Goal: Task Accomplishment & Management: Manage account settings

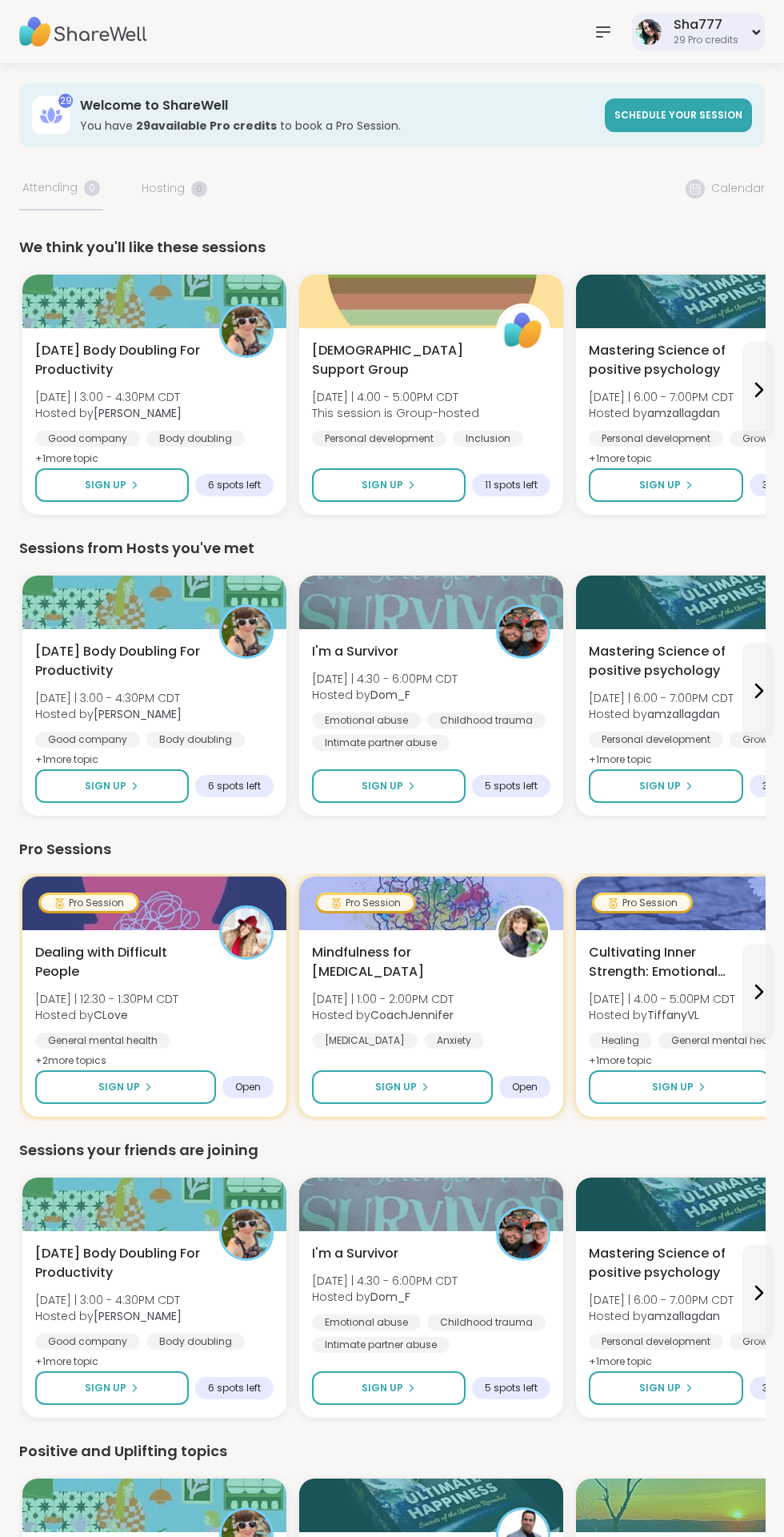
click at [714, 23] on div "Sha777" at bounding box center [706, 25] width 65 height 17
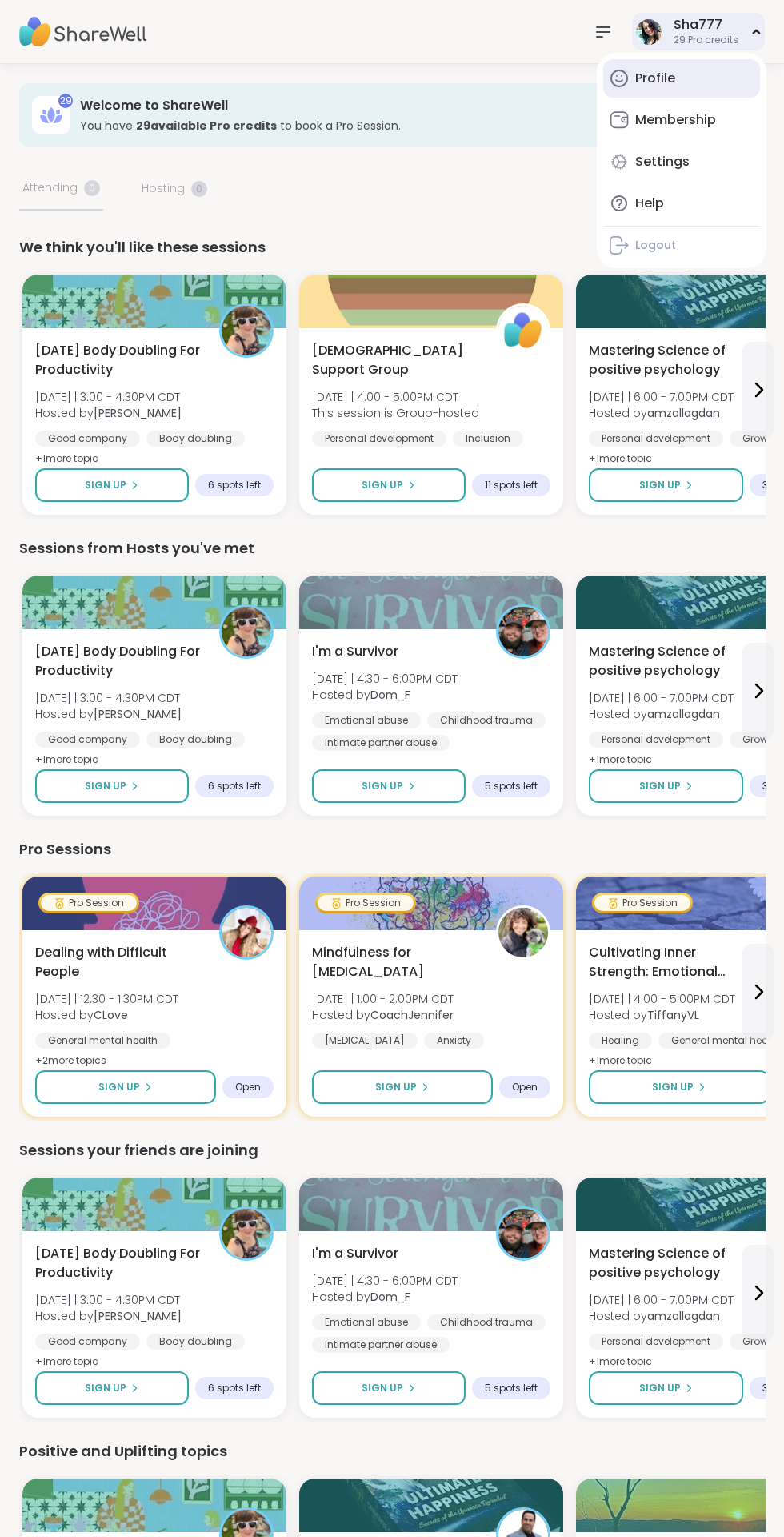
click at [709, 82] on link "Profile" at bounding box center [682, 78] width 157 height 38
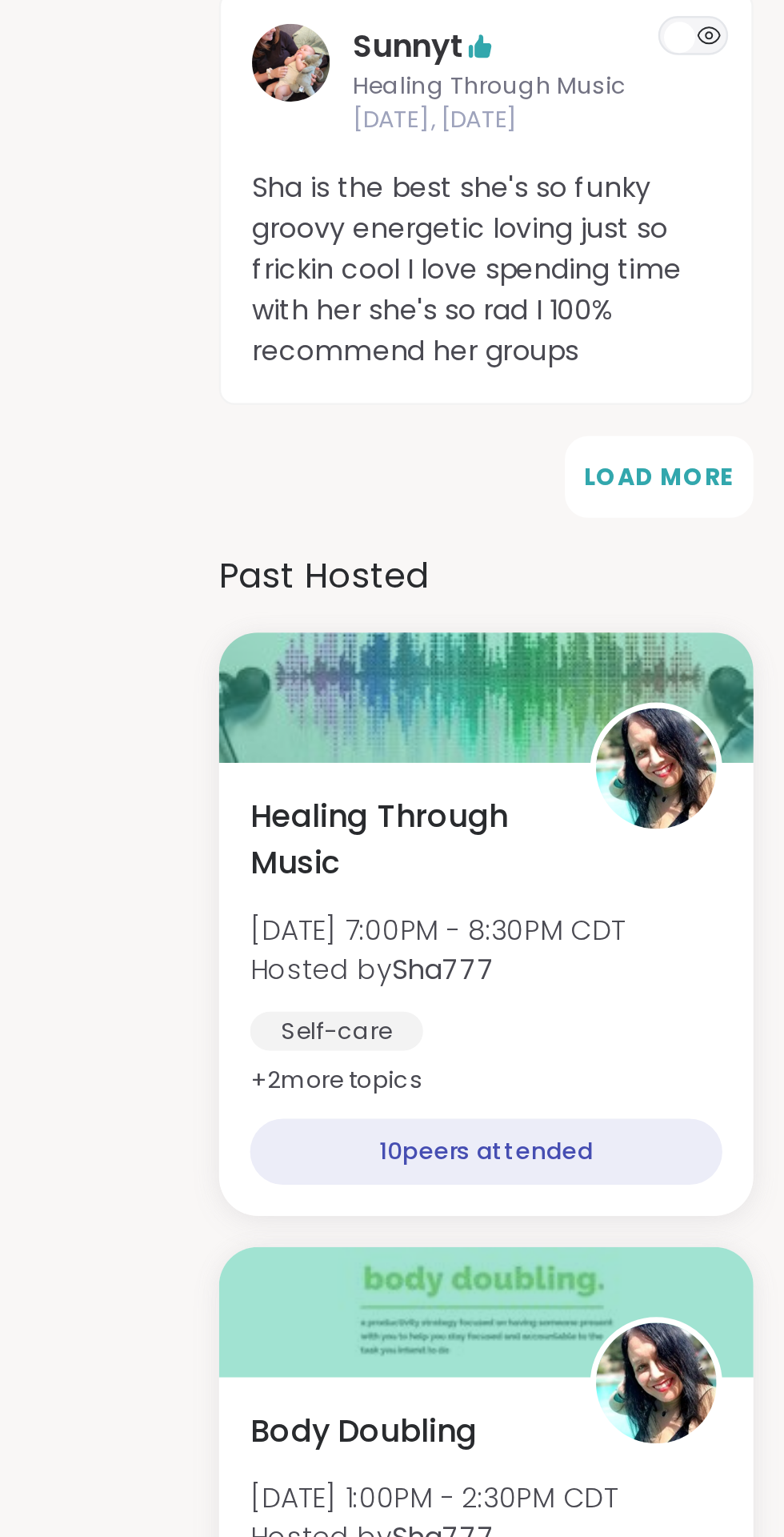
scroll to position [796, 0]
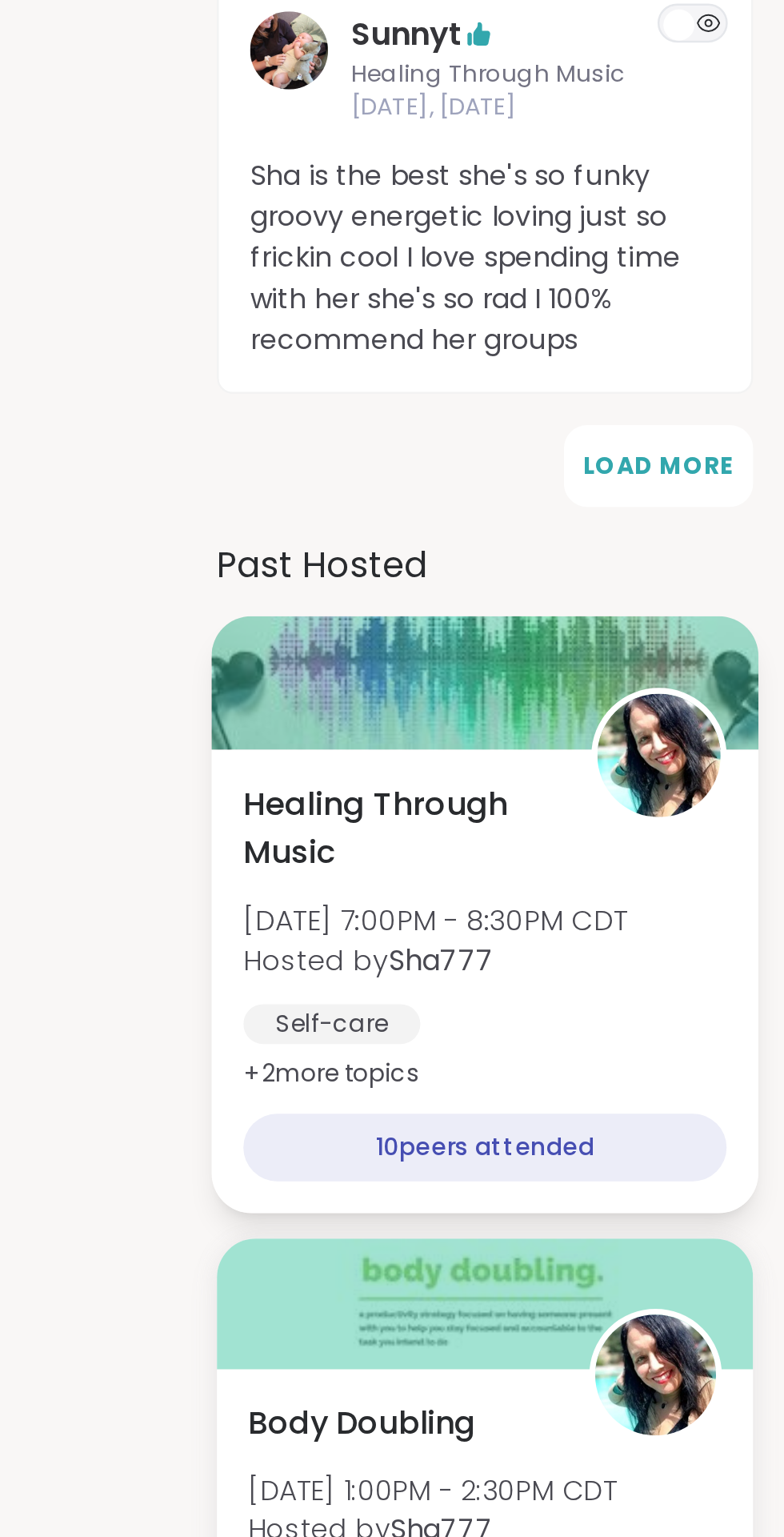
click at [694, 1000] on div "Healing Through Music Fri, Sep 05 | 7:00PM - 8:30PM CDT Hosted by Sha777 Self-c…" at bounding box center [662, 1069] width 199 height 154
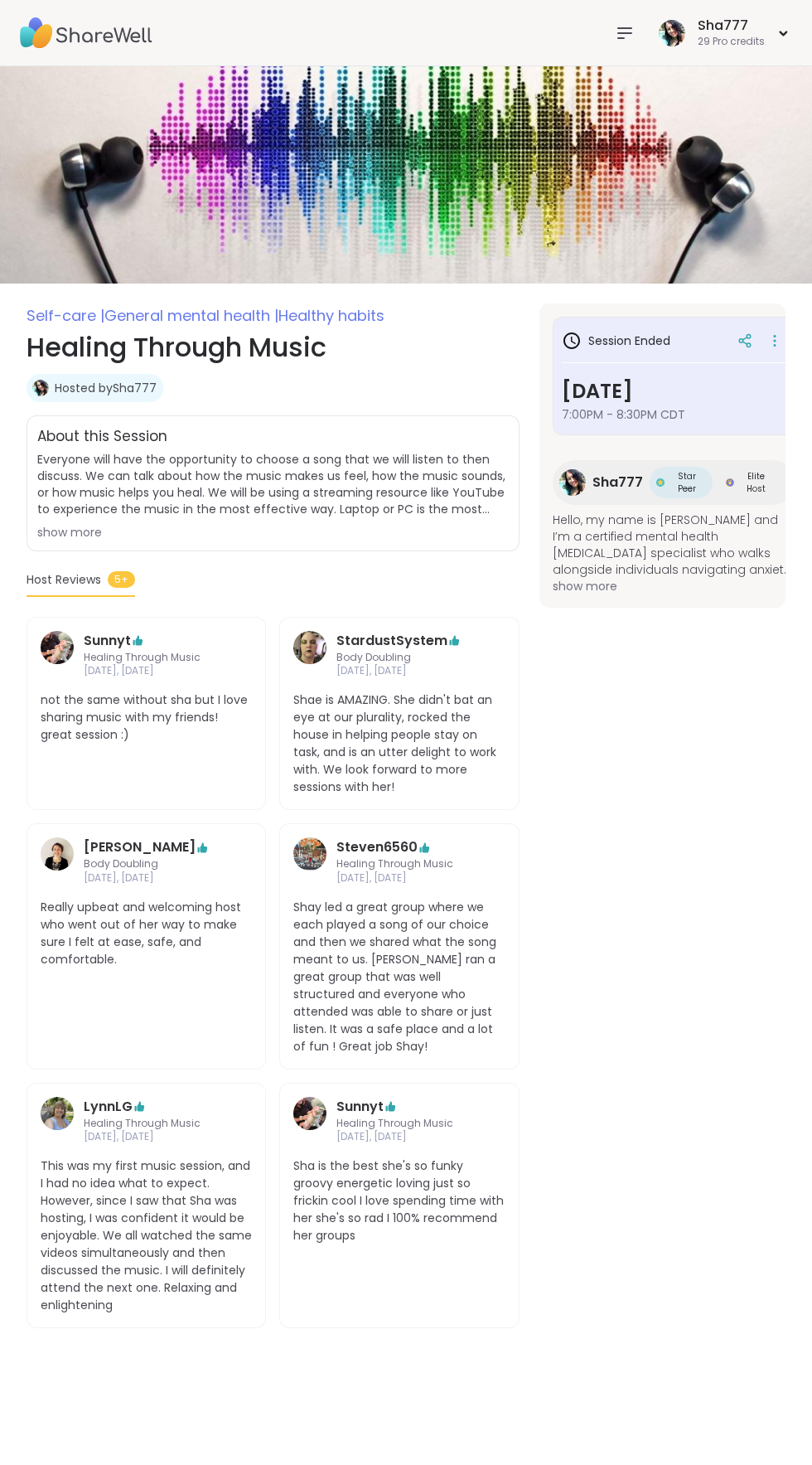
click at [766, 363] on hr at bounding box center [674, 363] width 225 height 1
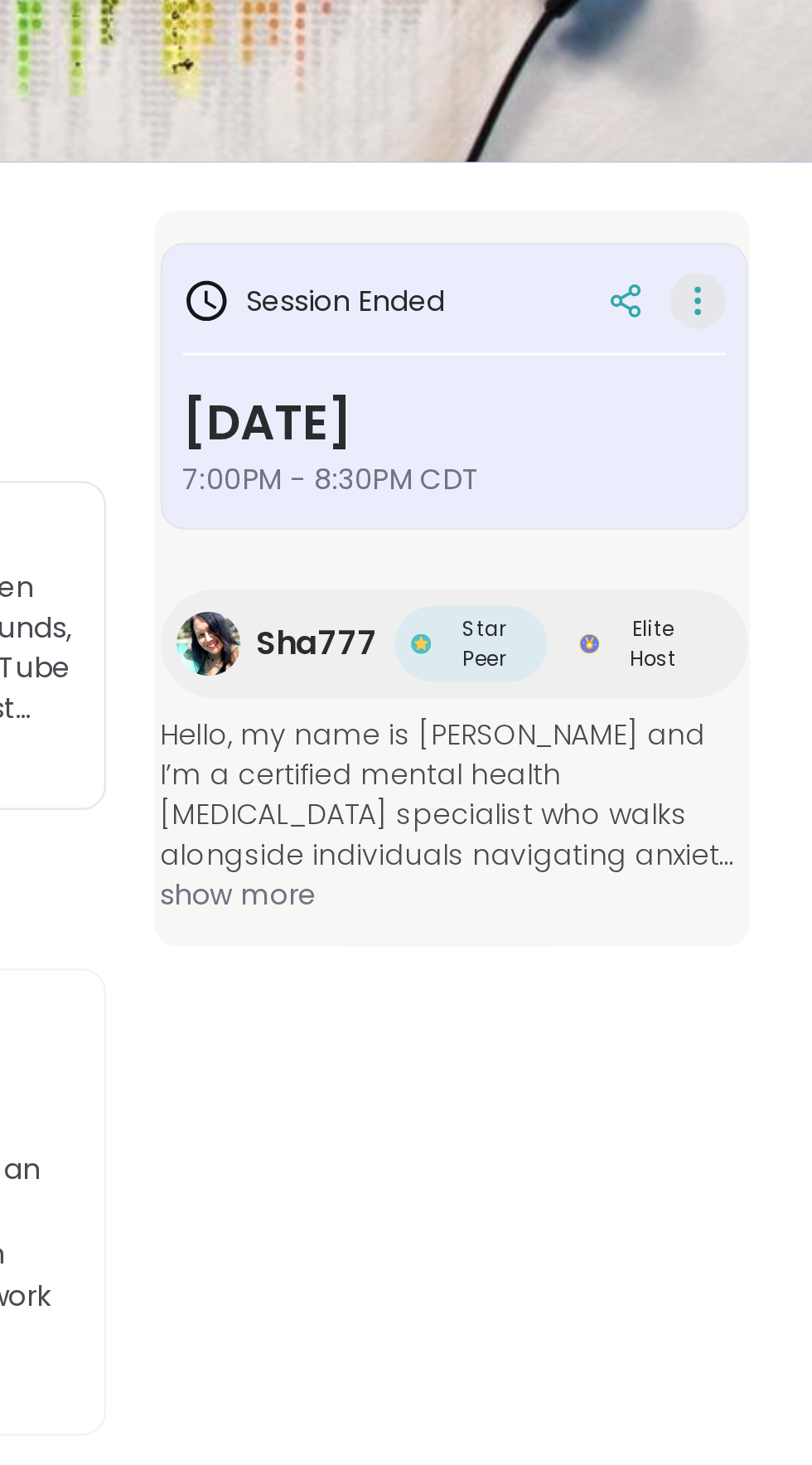
click at [764, 345] on icon at bounding box center [765, 346] width 2 height 2
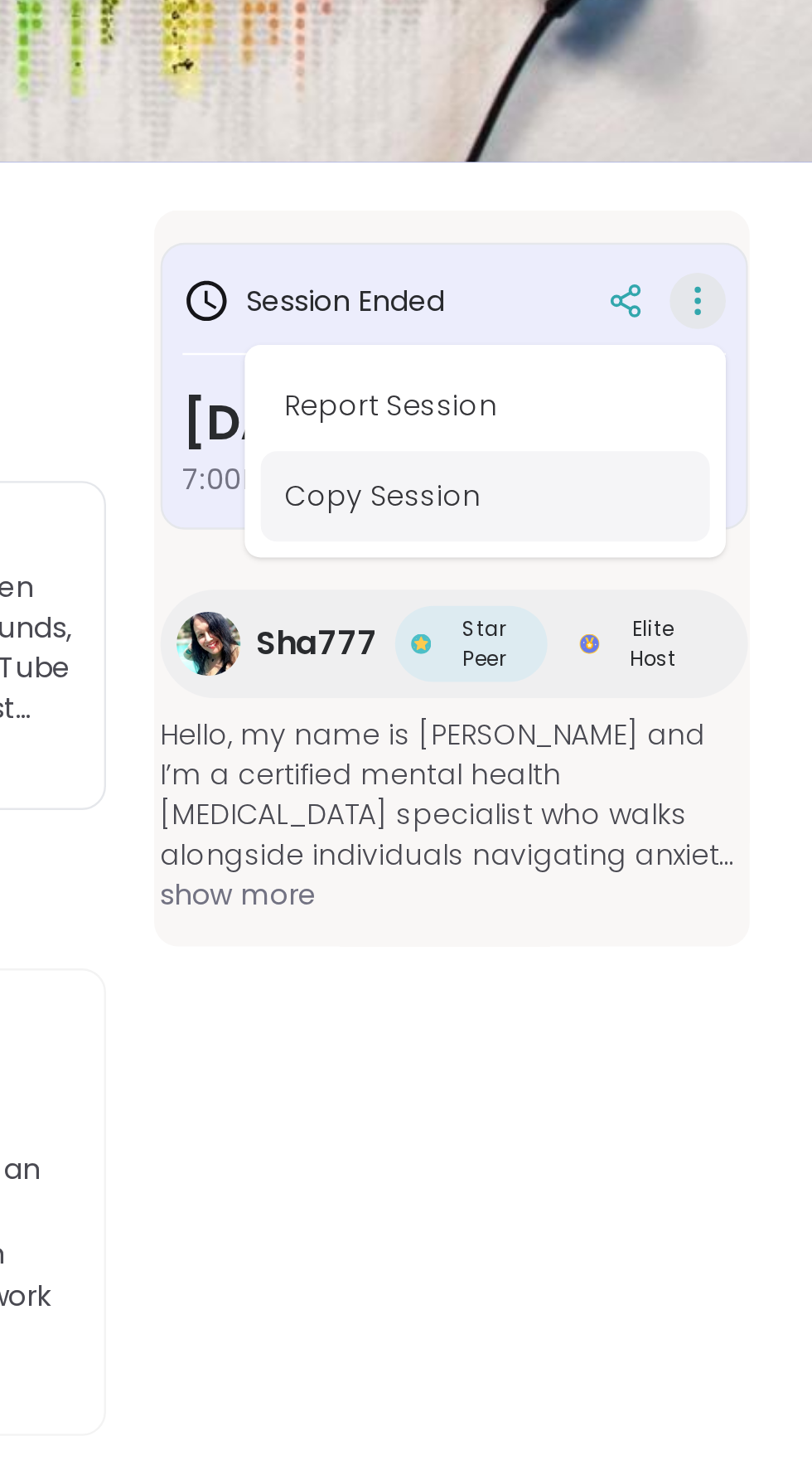
click at [685, 417] on button "Copy Session" at bounding box center [676, 422] width 186 height 38
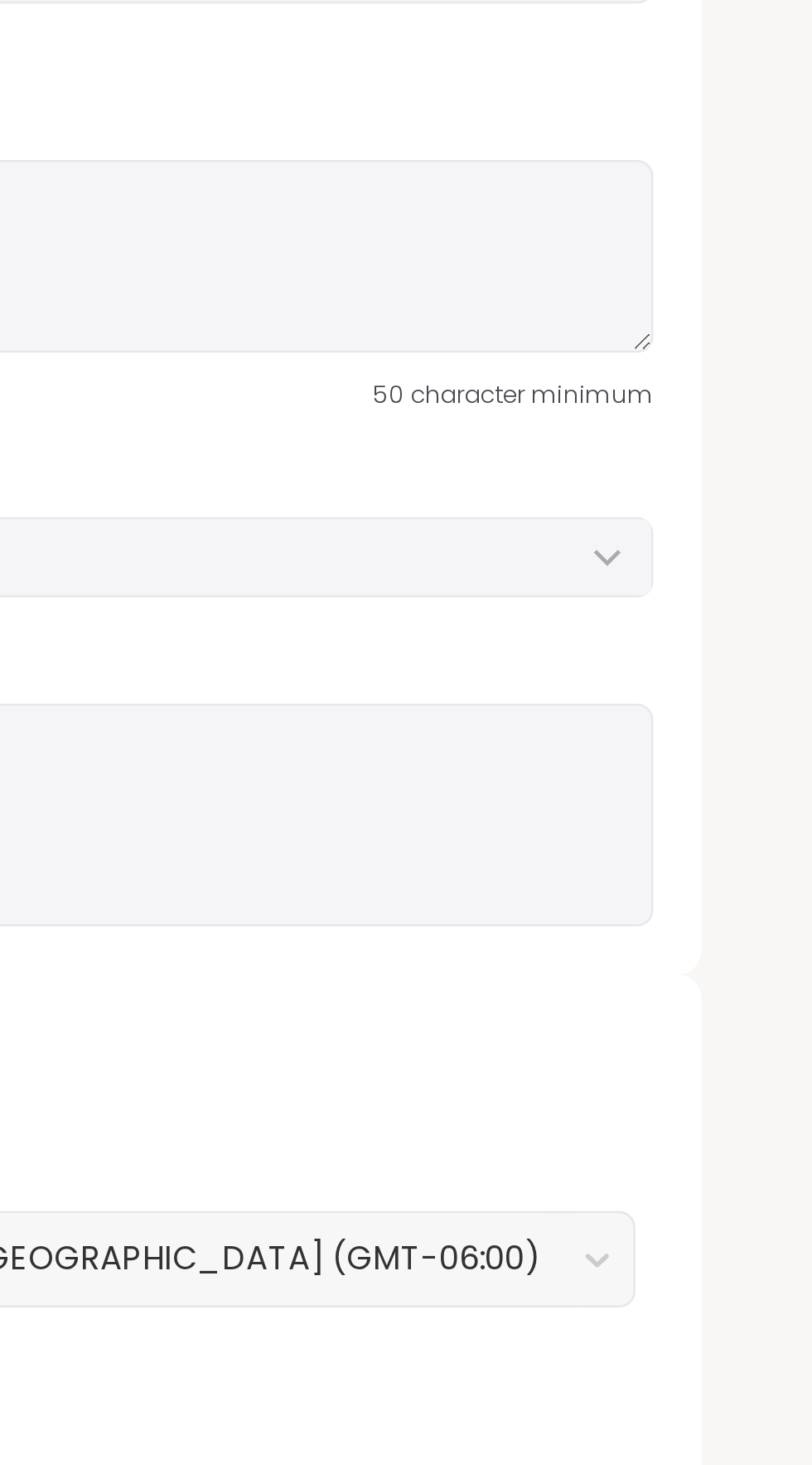
type input "**********"
type textarea "**********"
type input "**"
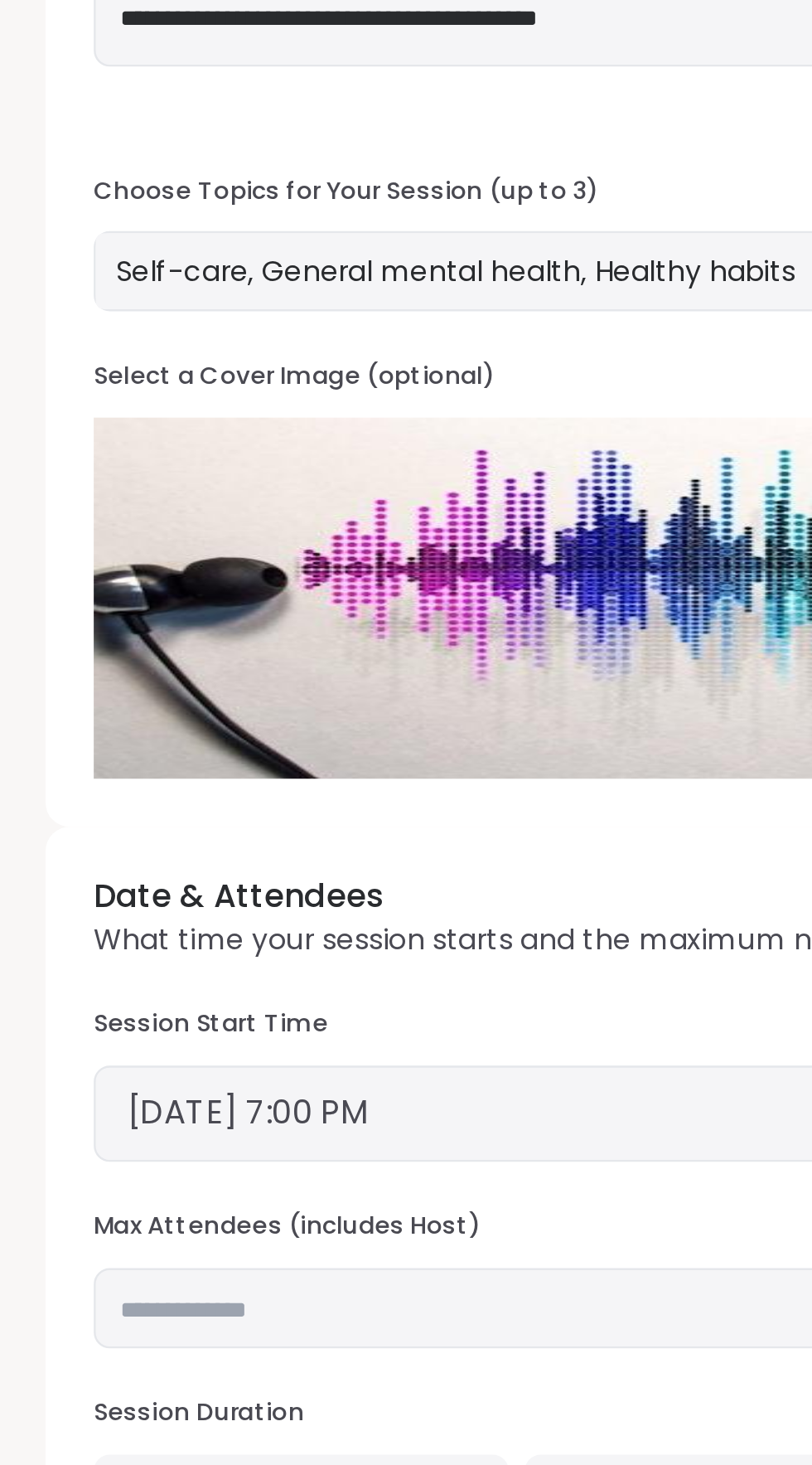
click at [211, 801] on button "[DATE] 7:00 PM" at bounding box center [206, 794] width 305 height 20
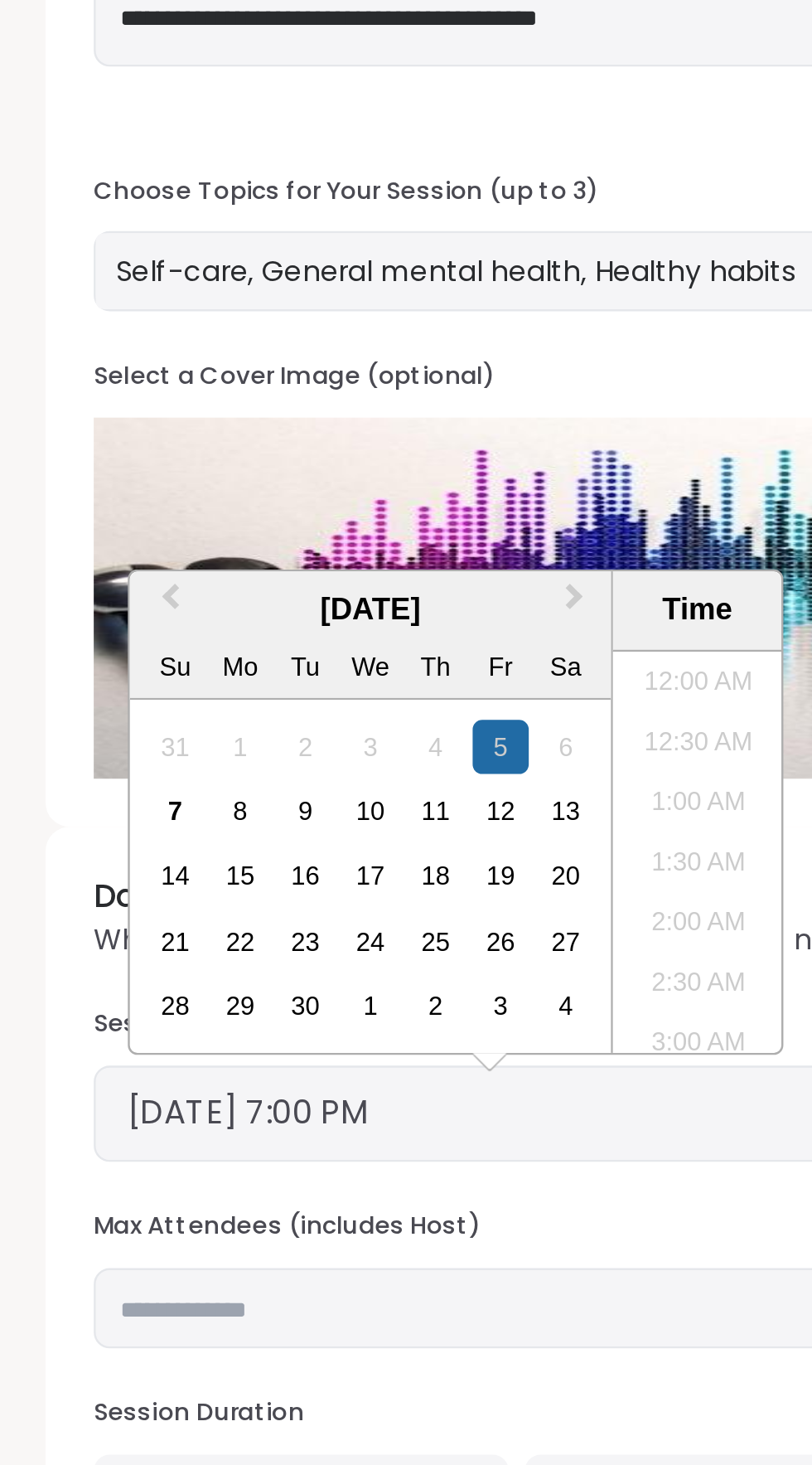
scroll to position [875, 0]
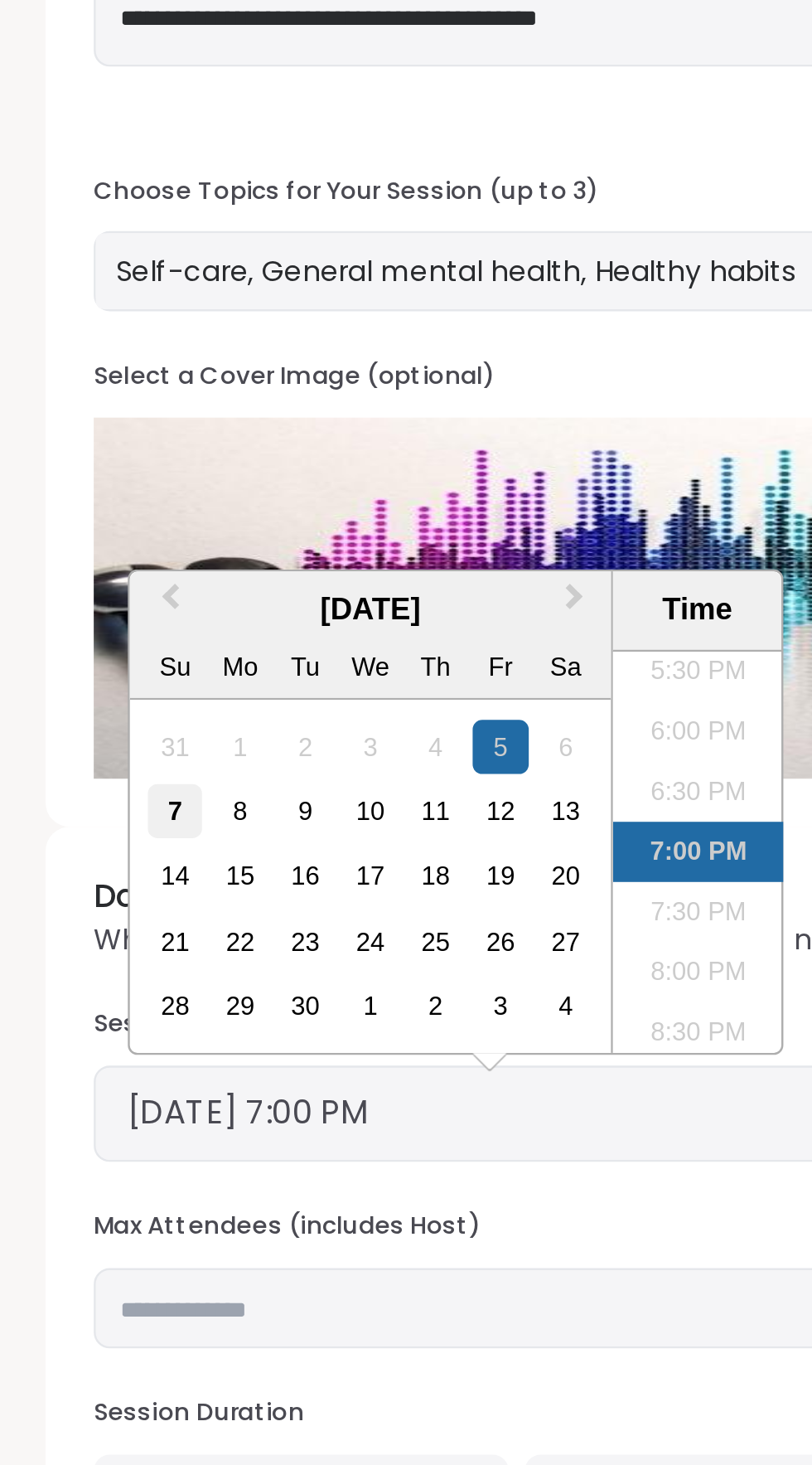
click at [75, 678] on div "7" at bounding box center [74, 671] width 23 height 23
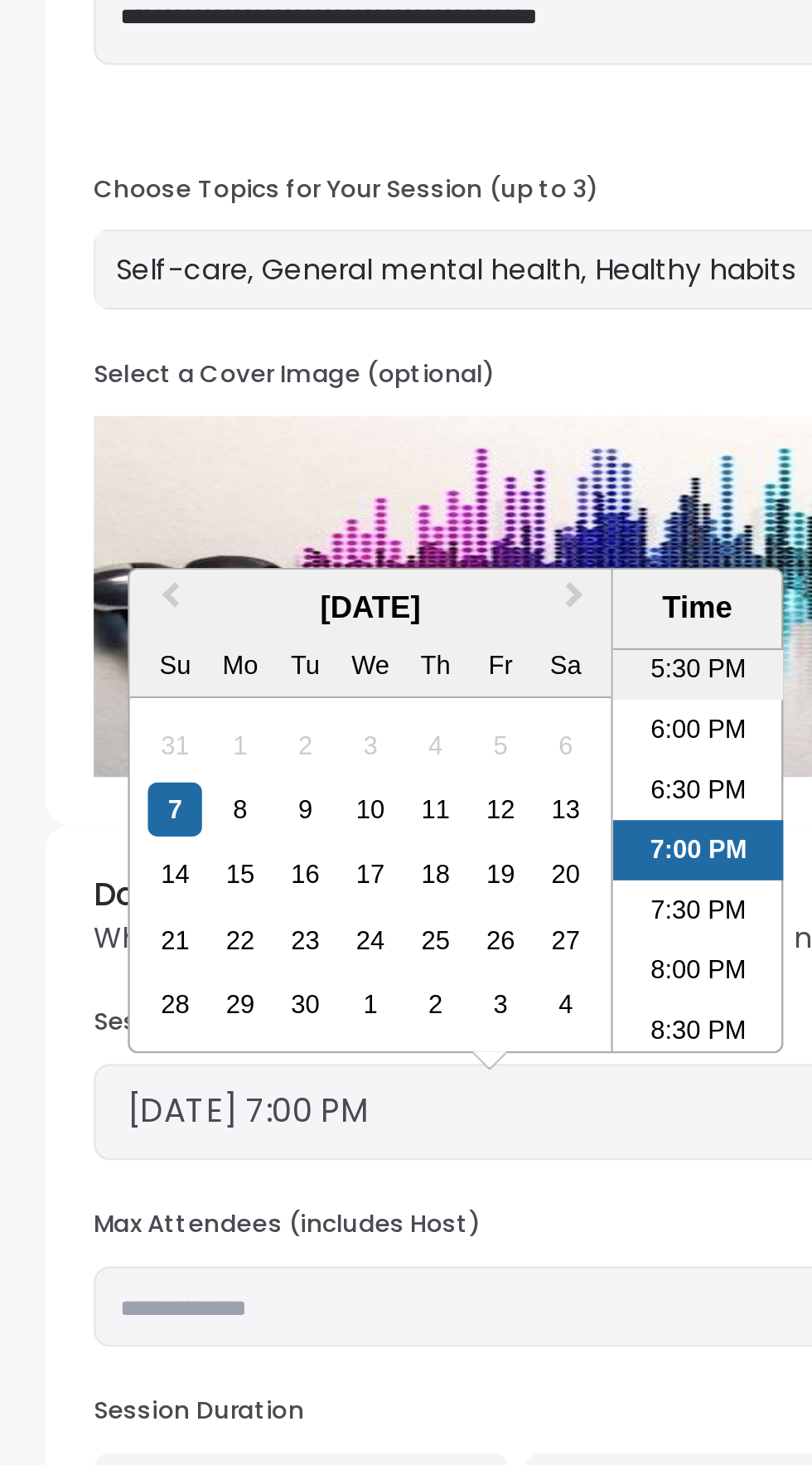
click at [288, 620] on li "5:30 PM" at bounding box center [290, 613] width 71 height 25
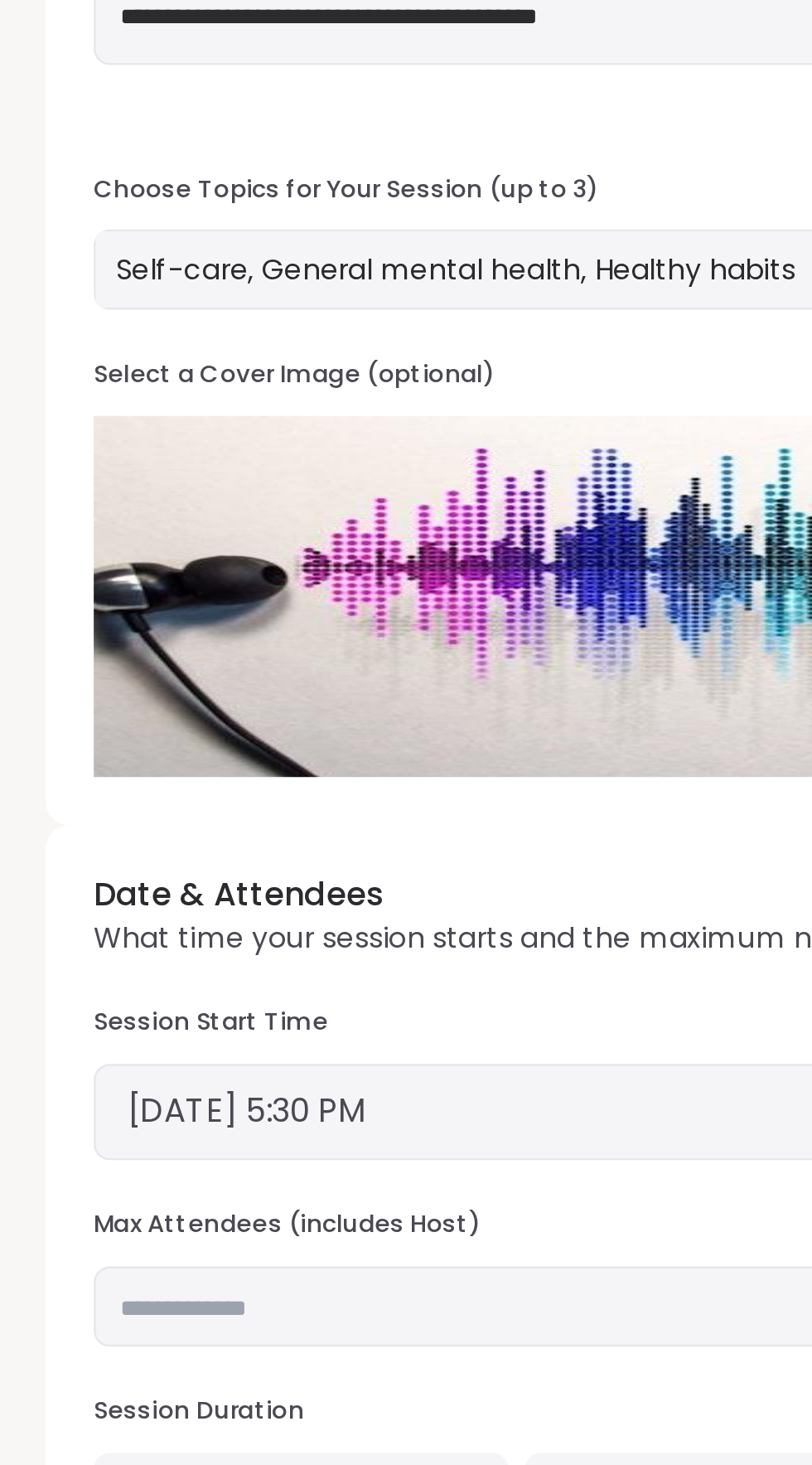
click at [189, 802] on button "[DATE] 5:30 PM" at bounding box center [206, 794] width 305 height 20
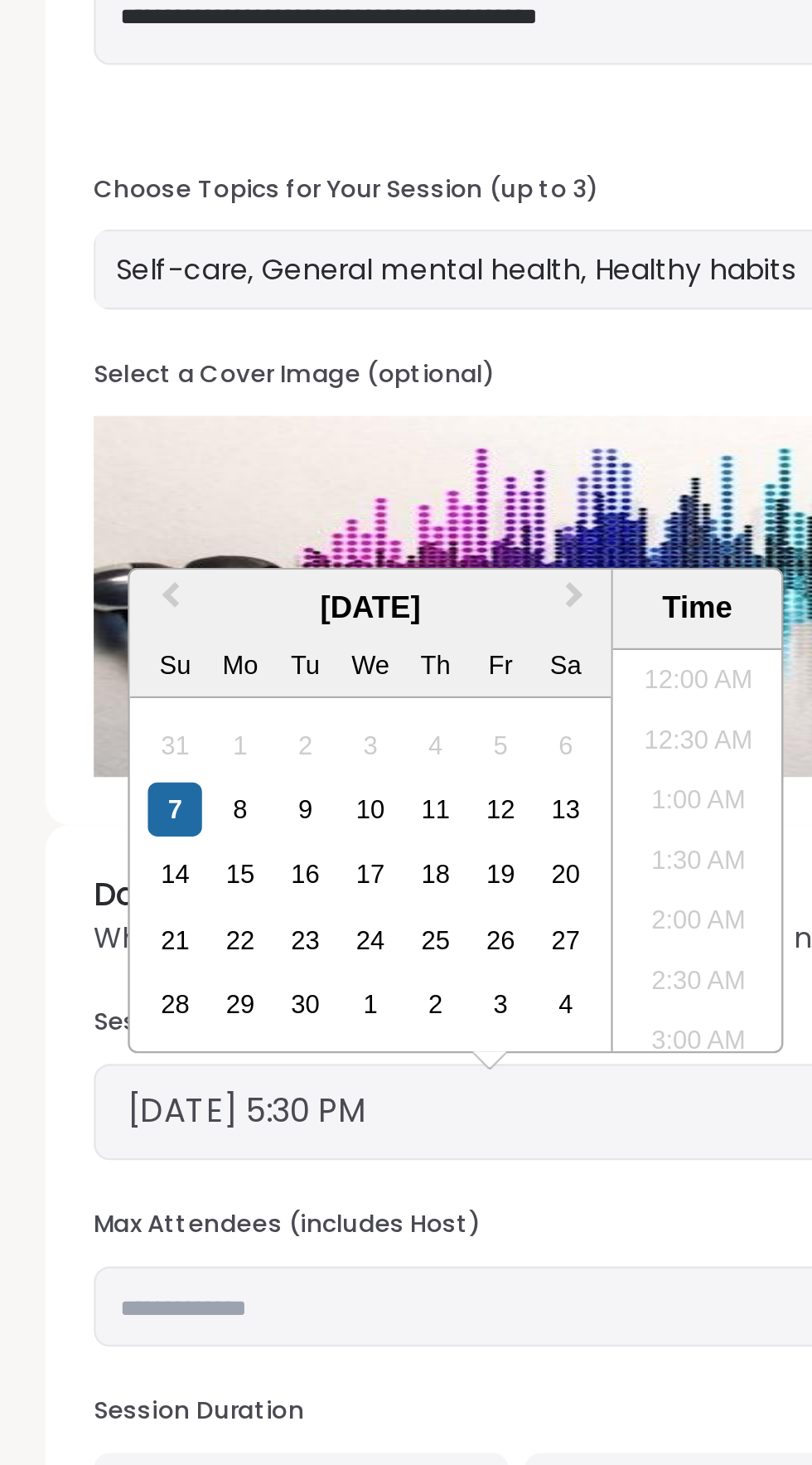
scroll to position [800, 0]
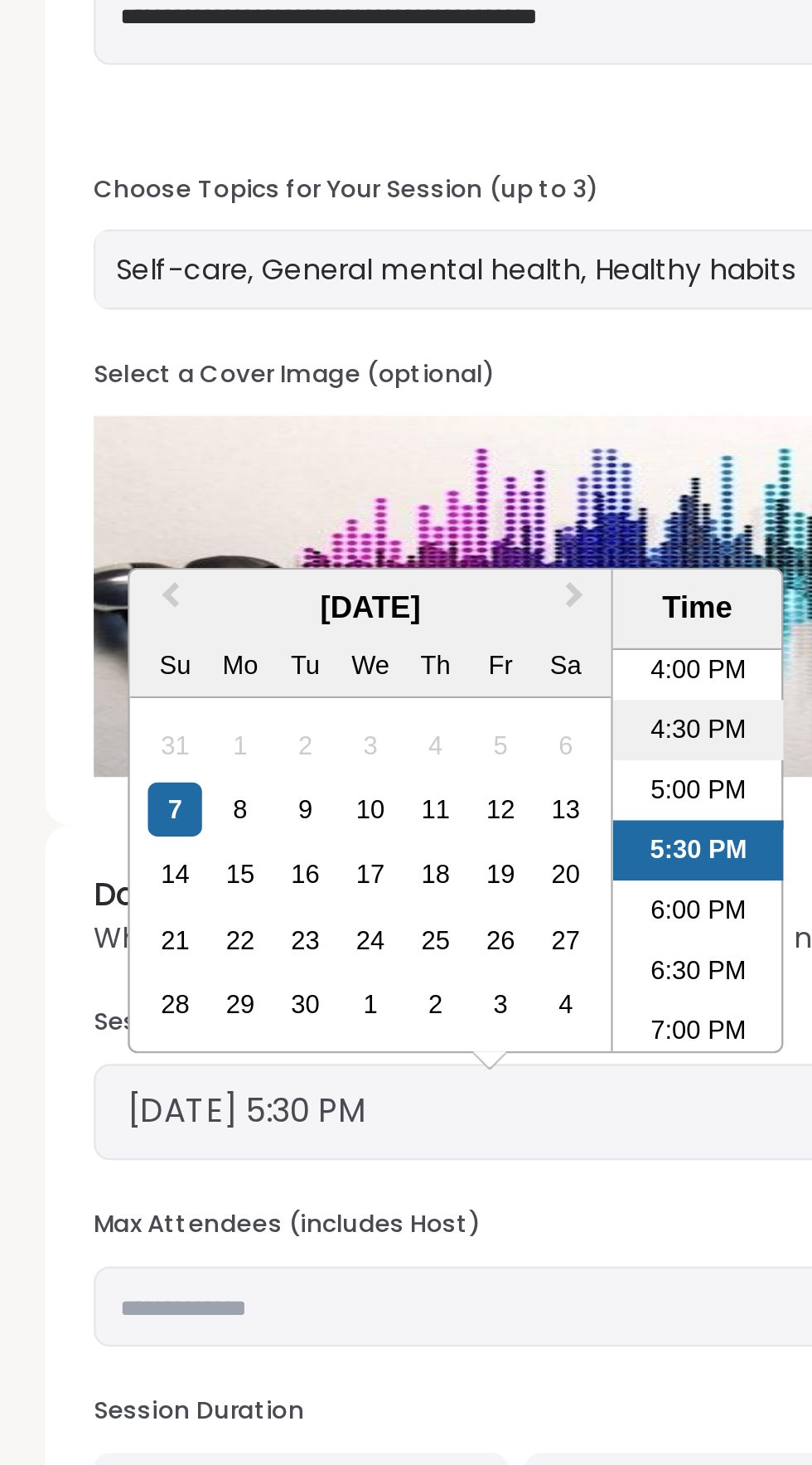
click at [304, 637] on li "4:30 PM" at bounding box center [290, 638] width 71 height 25
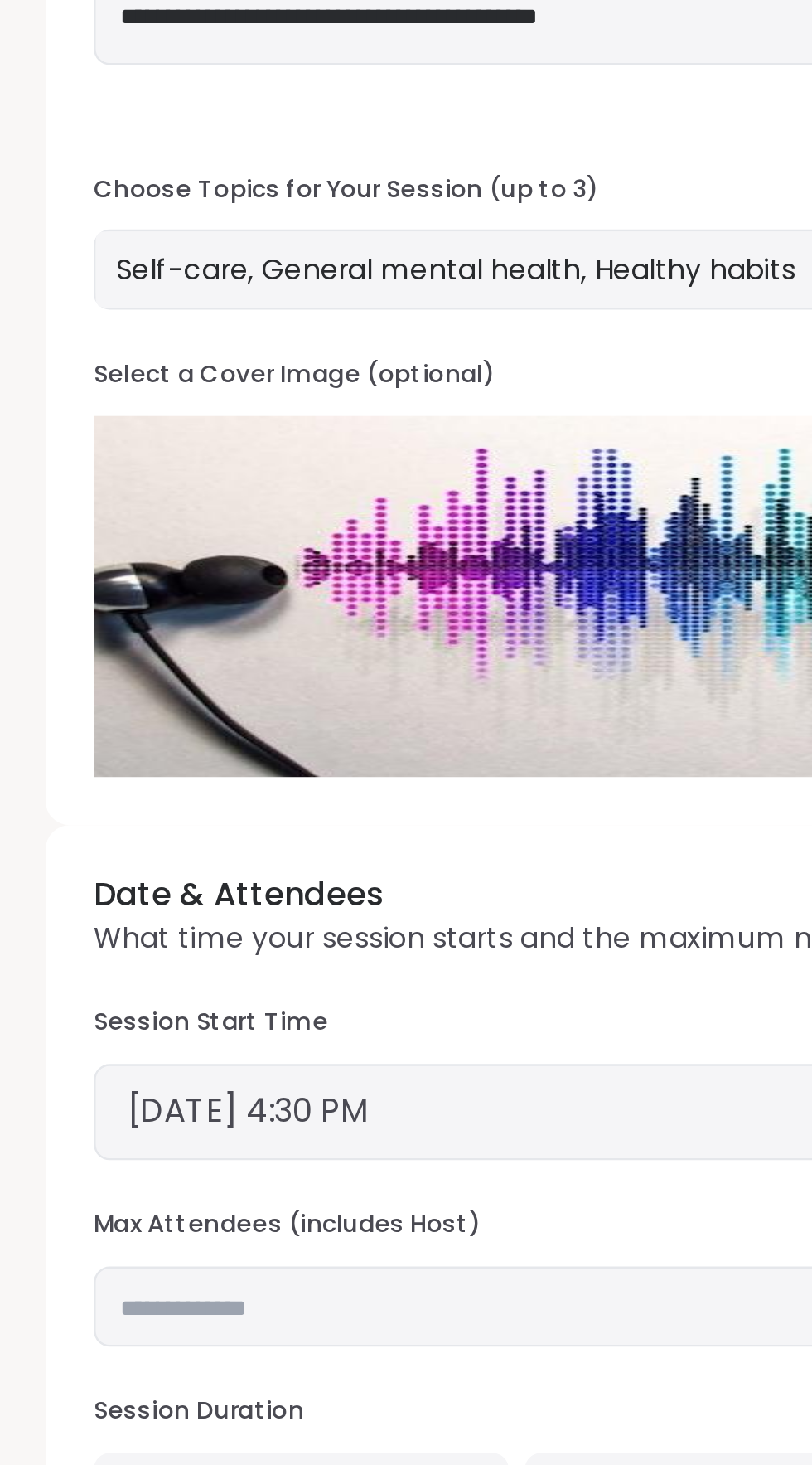
click at [206, 800] on button "[DATE] 4:30 PM" at bounding box center [206, 794] width 305 height 20
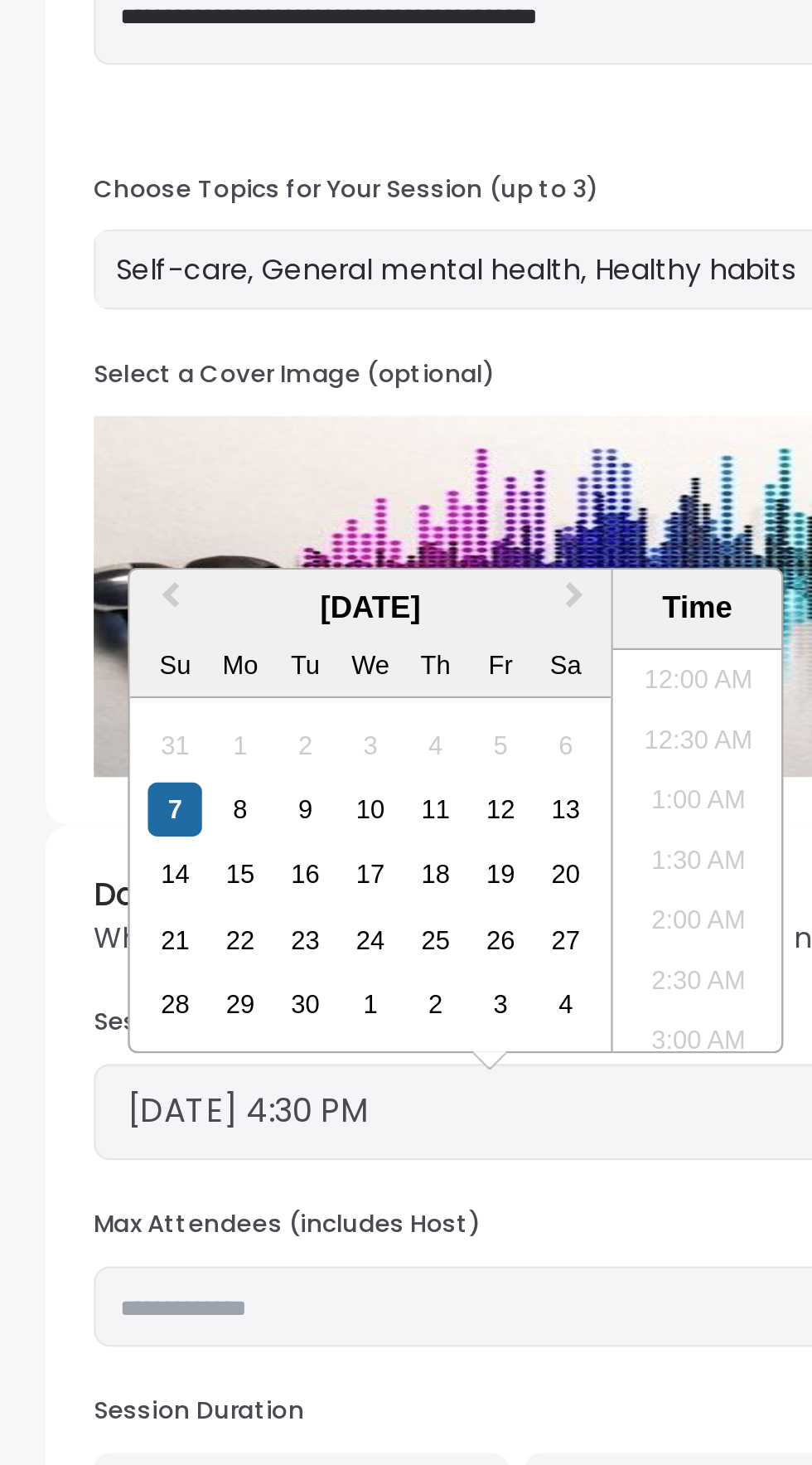
scroll to position [751, 0]
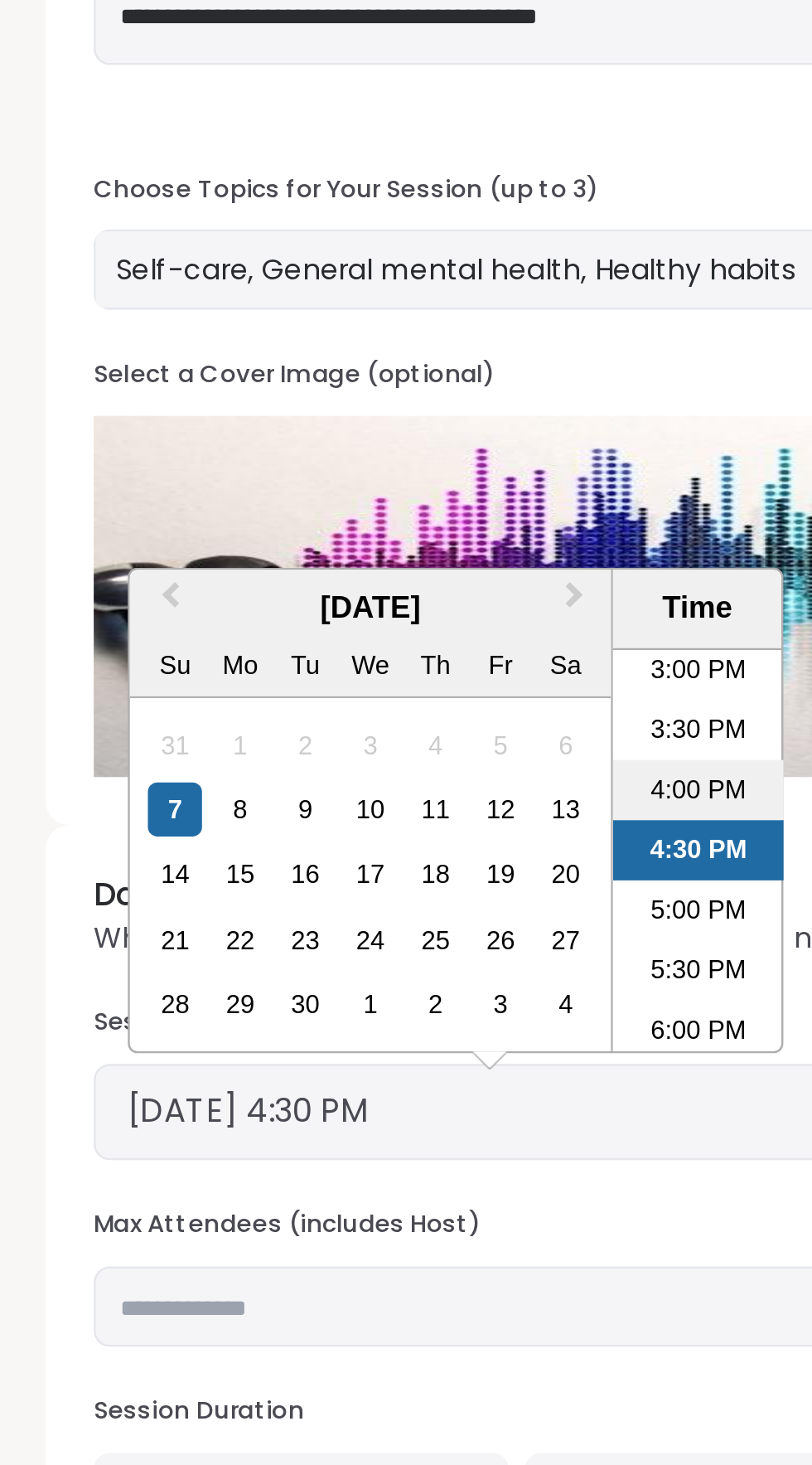
click at [296, 664] on li "4:00 PM" at bounding box center [290, 662] width 71 height 25
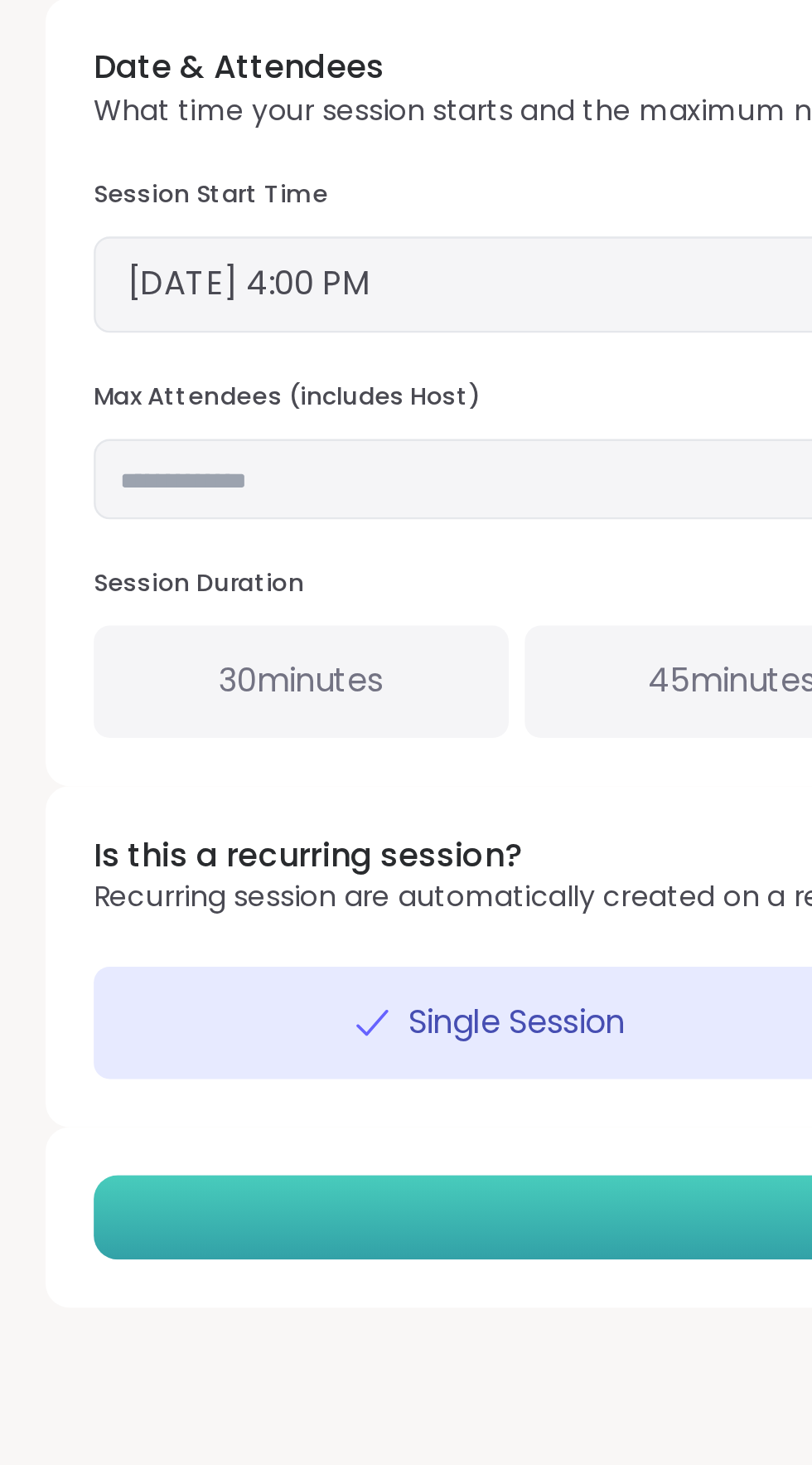
click at [276, 1185] on button "CREATE" at bounding box center [393, 1181] width 706 height 35
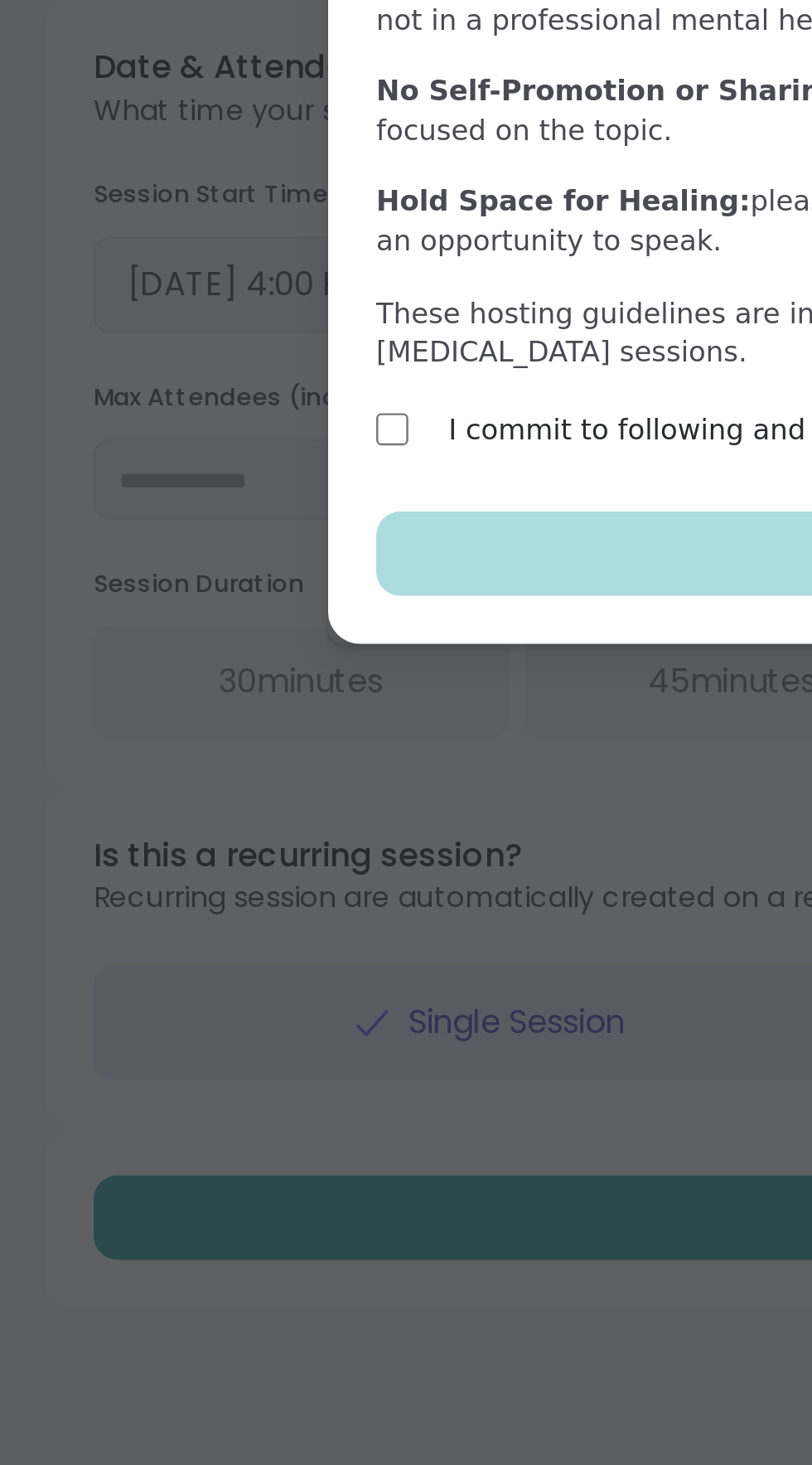
click at [210, 865] on label "I commit to following and enforcing each rule." at bounding box center [321, 855] width 268 height 20
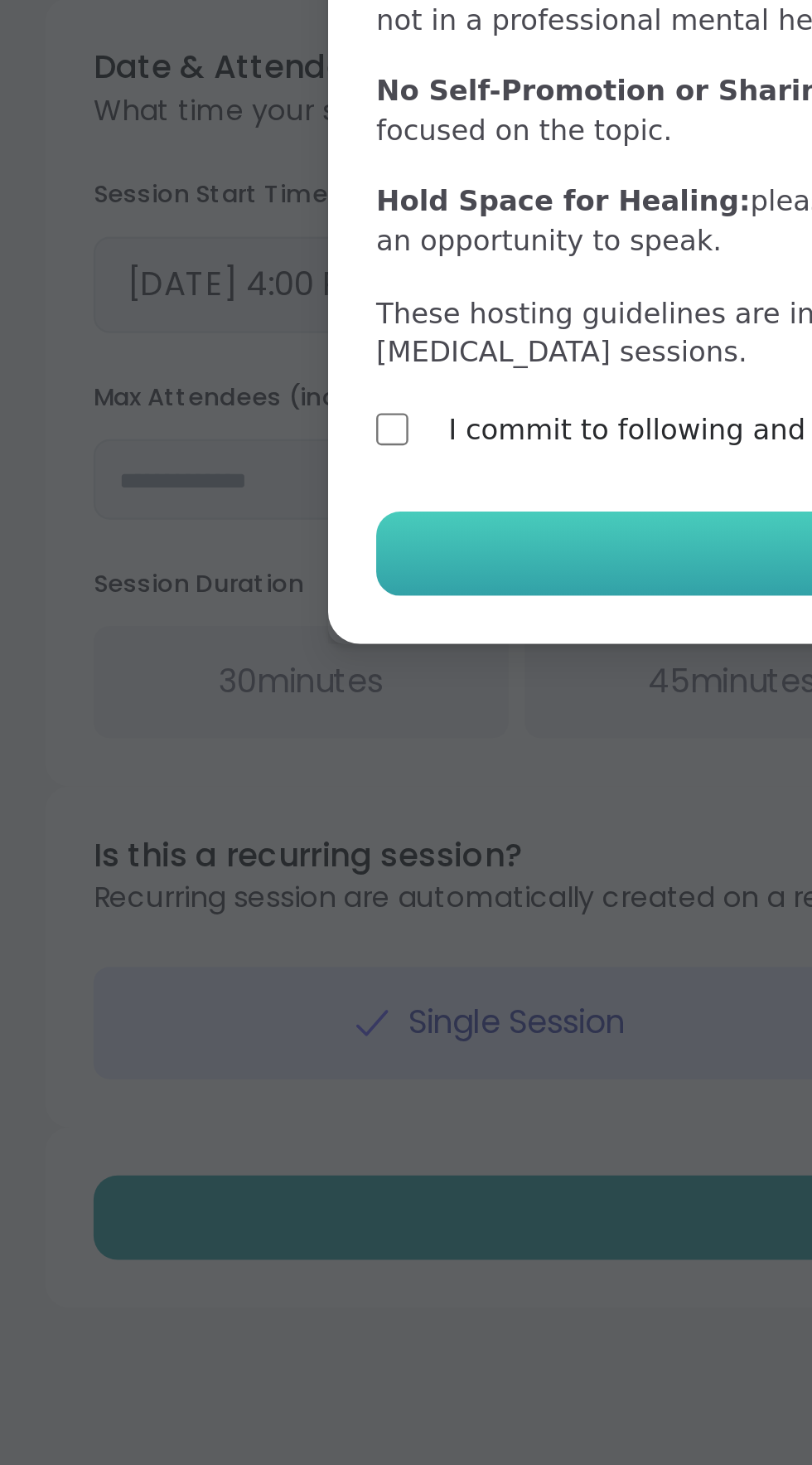
click at [276, 924] on button "Confirm Session" at bounding box center [406, 906] width 499 height 35
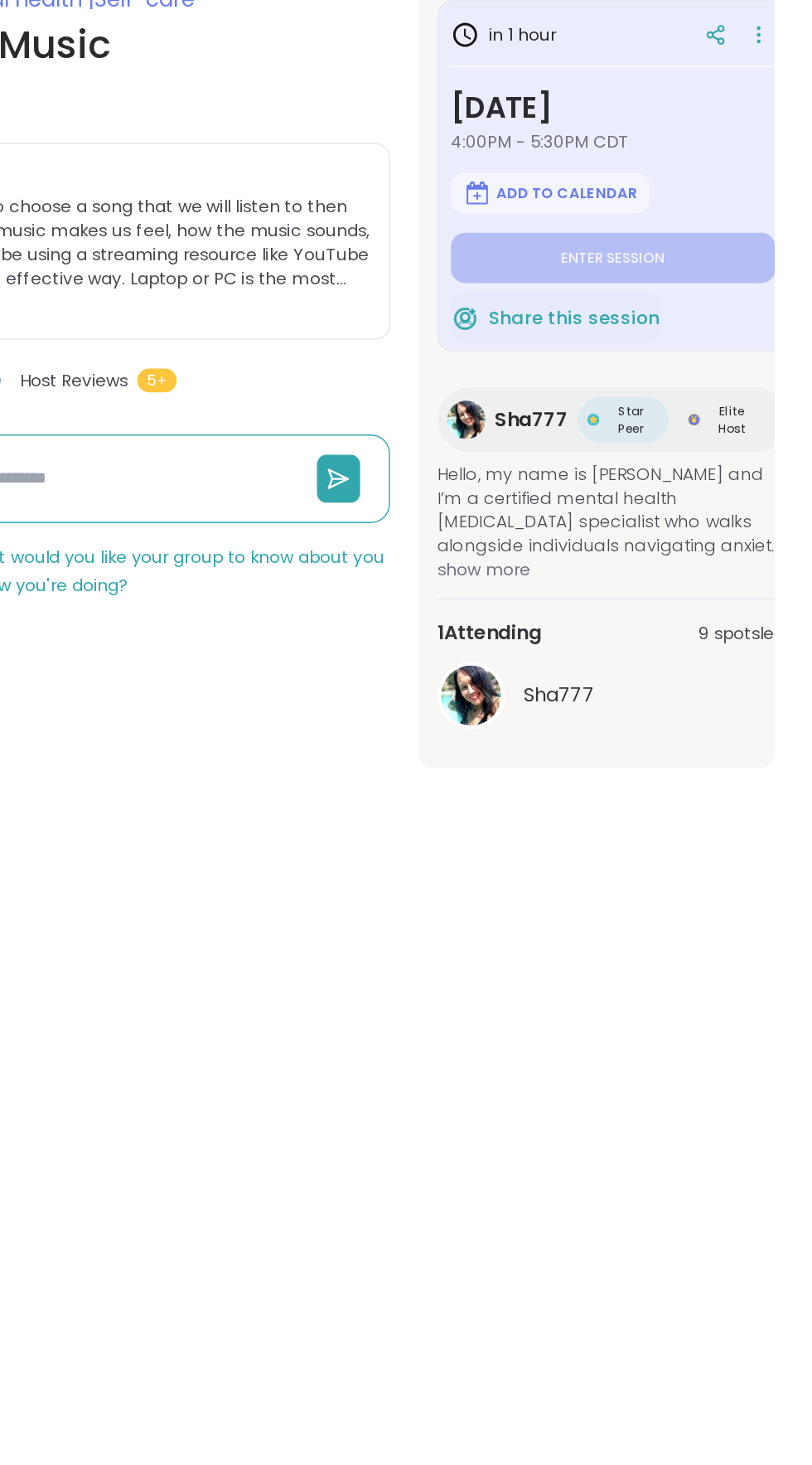
click at [637, 607] on span "Sha777" at bounding box center [618, 606] width 51 height 20
type textarea "*"
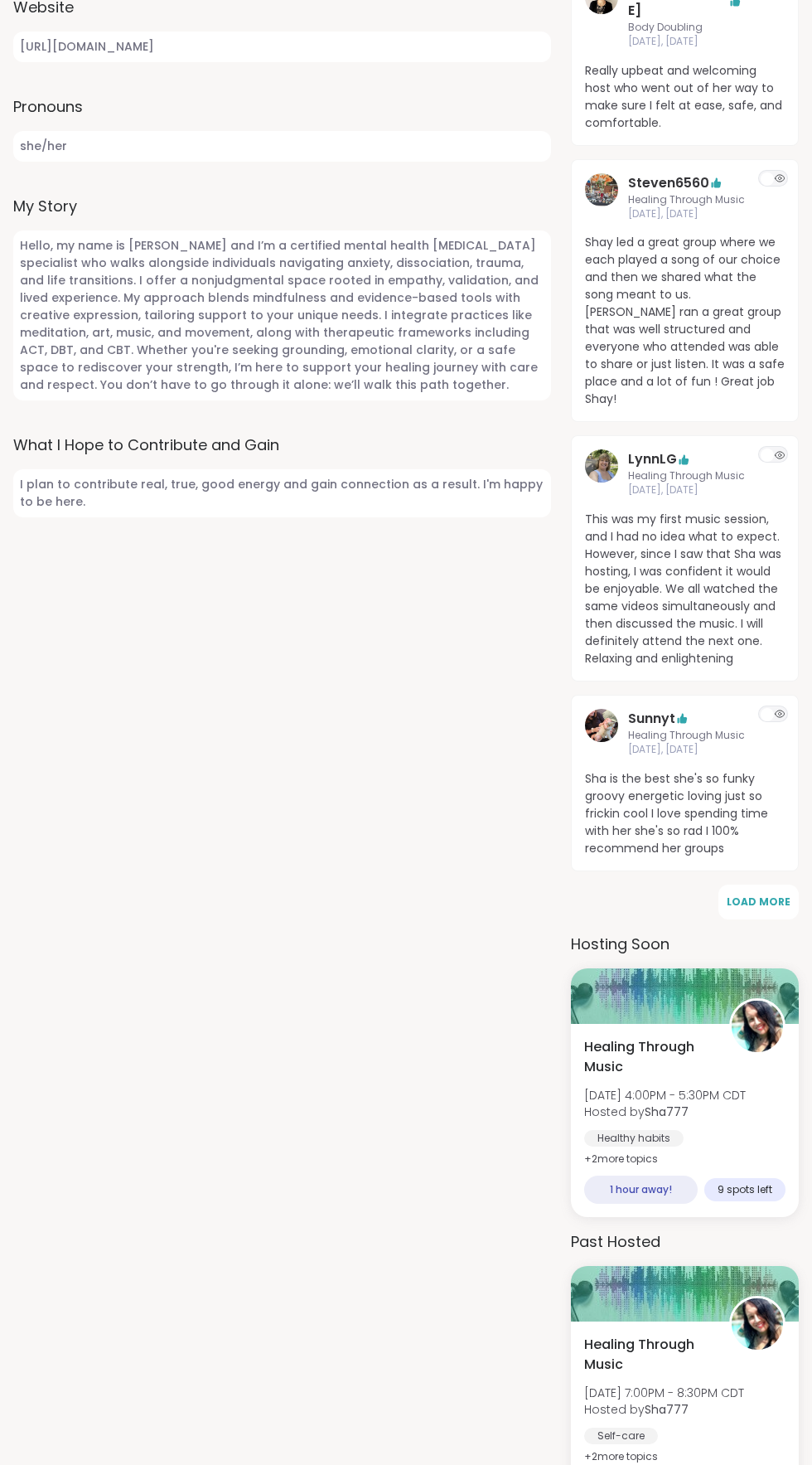
scroll to position [818, 0]
click at [681, 1130] on div "Healthy habits" at bounding box center [633, 1138] width 101 height 17
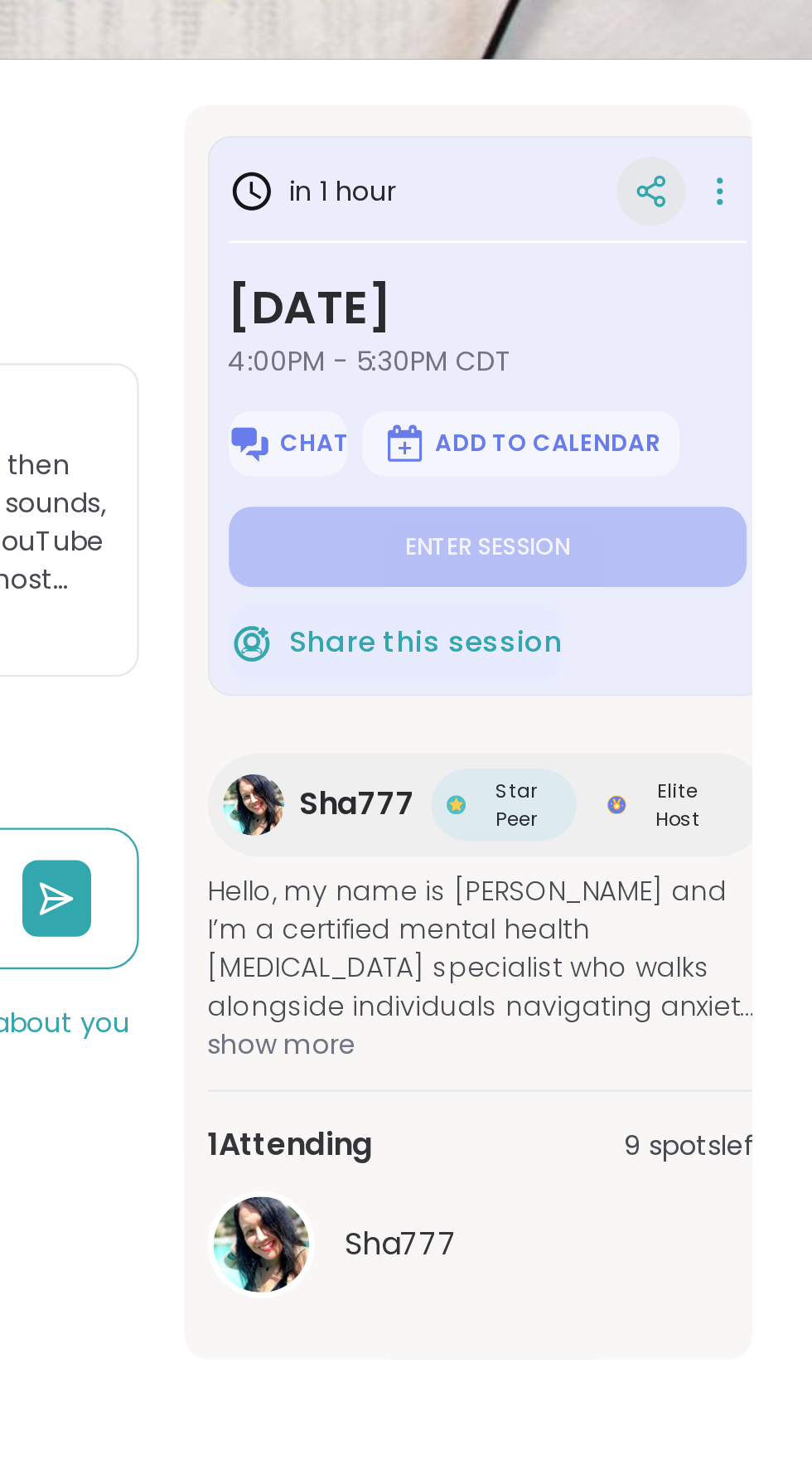
click at [741, 338] on icon at bounding box center [741, 338] width 4 height 3
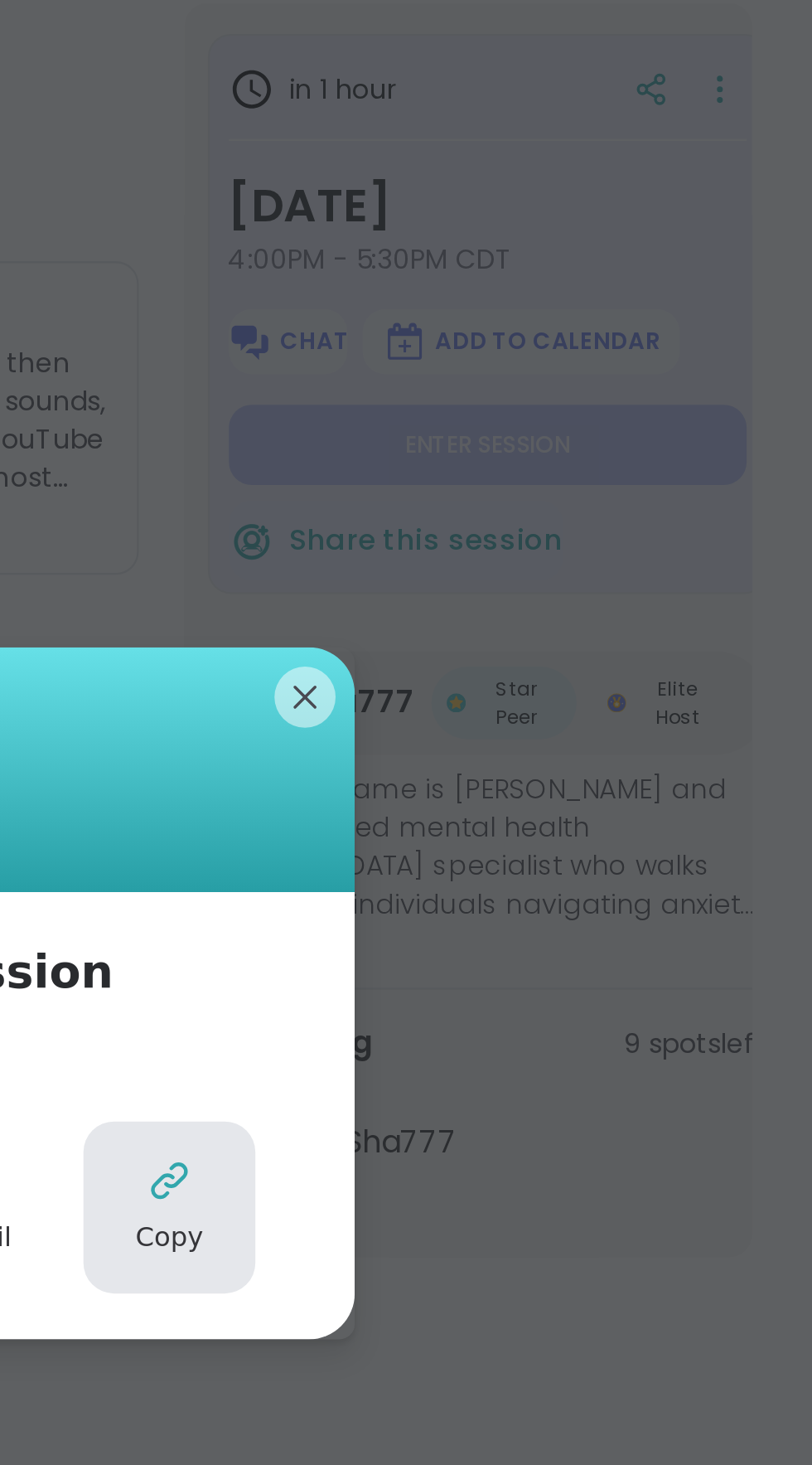
click at [539, 863] on button "Copy" at bounding box center [533, 826] width 75 height 75
click at [541, 863] on button "Copy" at bounding box center [533, 826] width 75 height 75
type textarea "*"
